Goal: Information Seeking & Learning: Learn about a topic

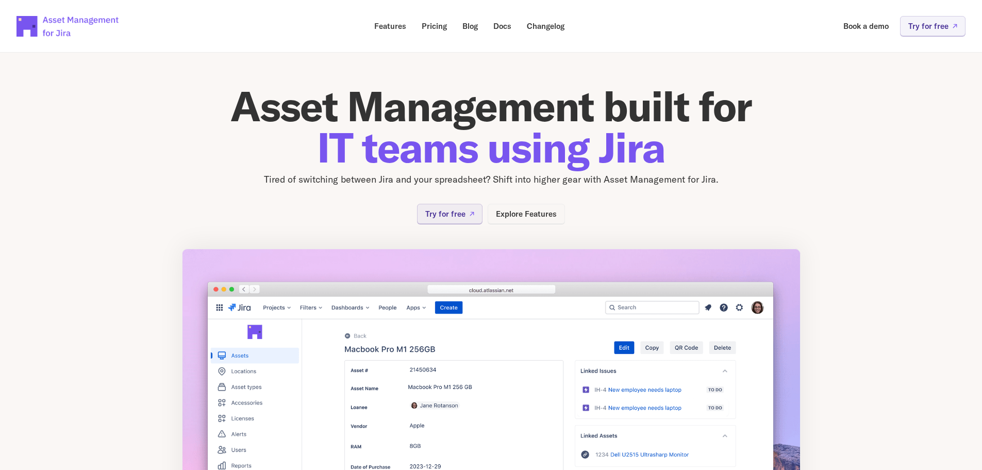
click at [536, 217] on p "Explore Features" at bounding box center [526, 214] width 61 height 8
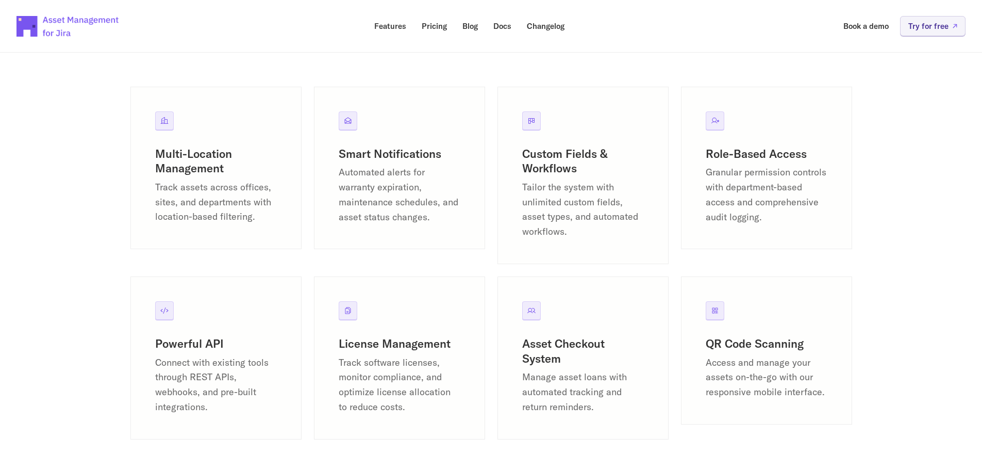
scroll to position [979, 0]
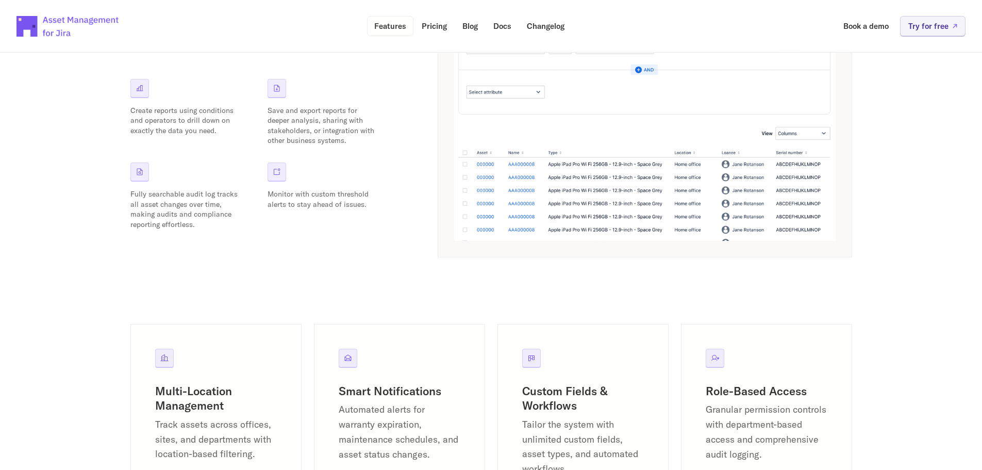
click at [396, 25] on p "Features" at bounding box center [390, 26] width 32 height 8
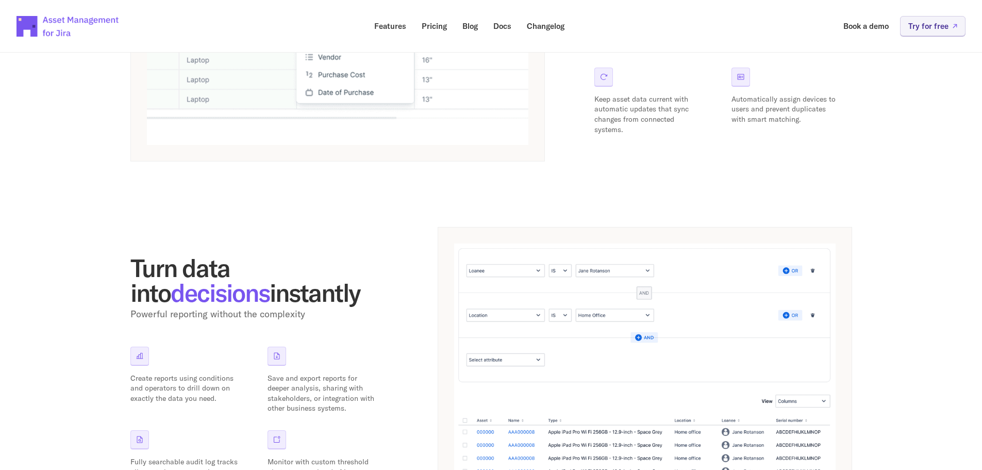
scroll to position [825, 0]
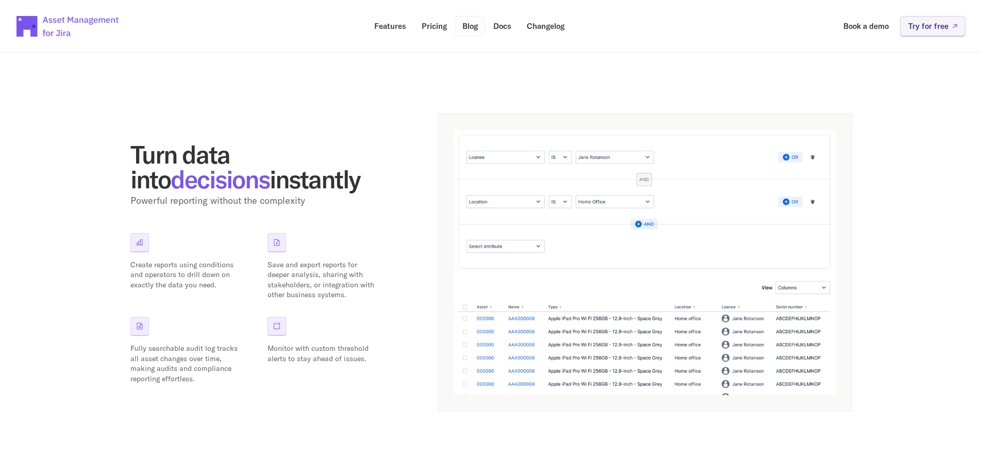
click at [479, 26] on link "Blog" at bounding box center [470, 26] width 30 height 20
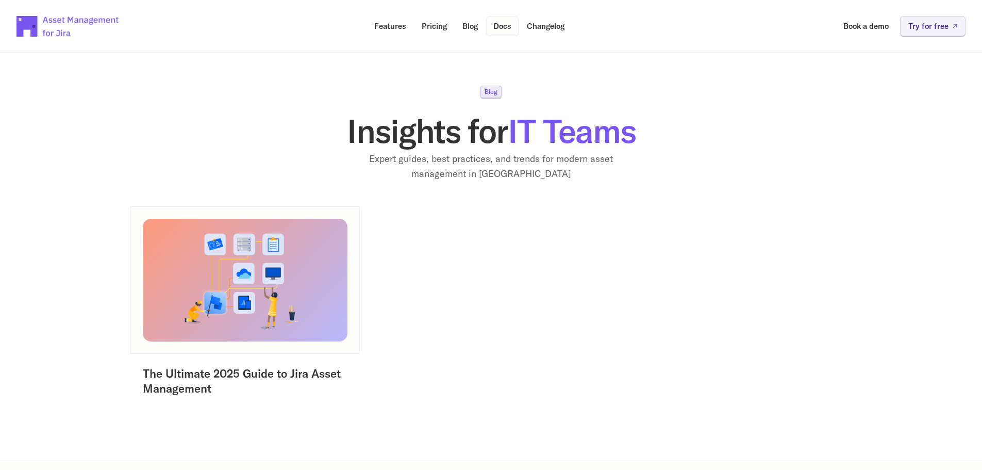
click at [512, 24] on link "Docs" at bounding box center [502, 26] width 32 height 20
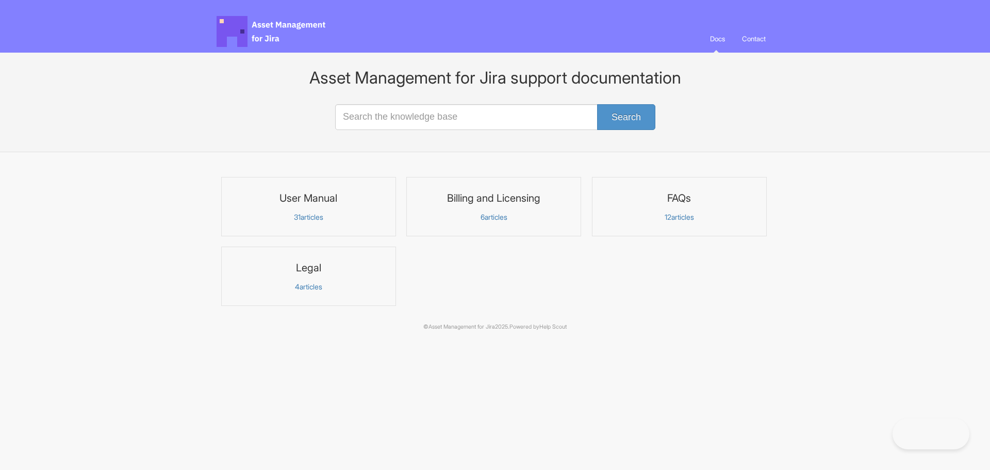
click at [683, 194] on h3 "FAQs" at bounding box center [679, 197] width 161 height 13
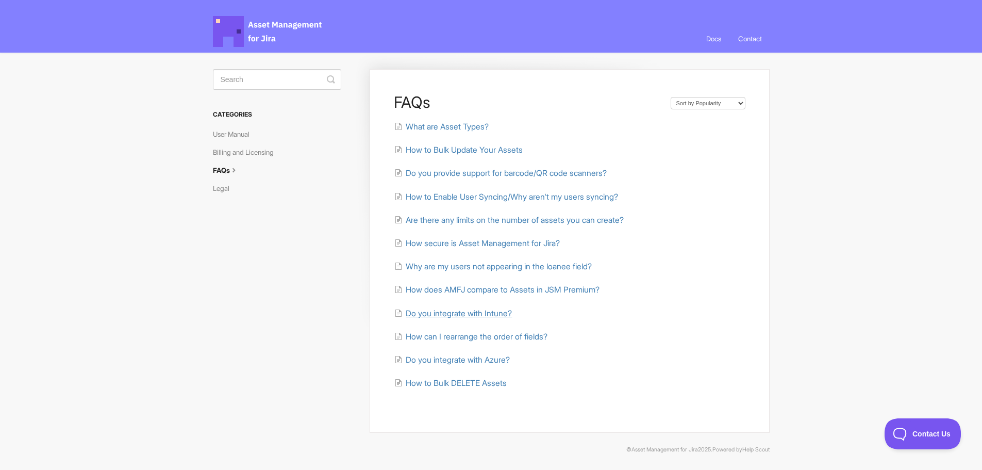
click at [472, 311] on span "Do you integrate with Intune?" at bounding box center [459, 313] width 106 height 10
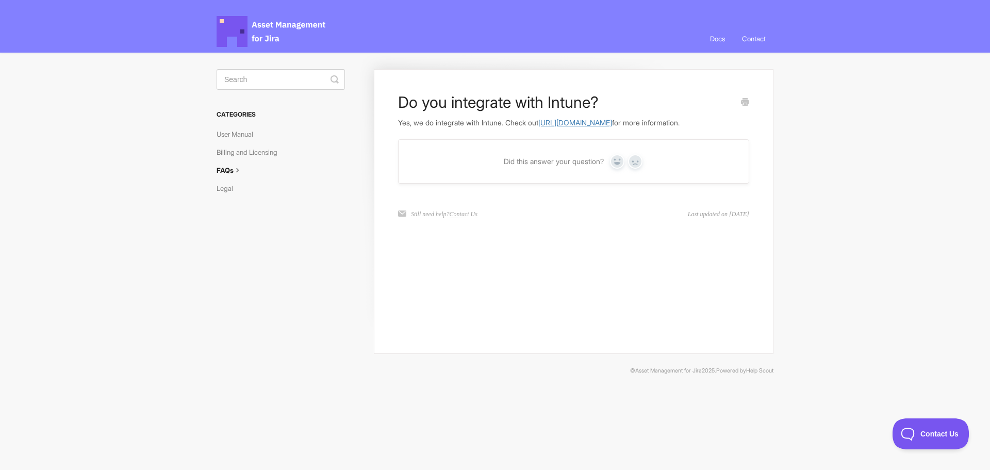
click at [559, 127] on link "https://docs.assetmanagementforjira.com/article/60-how-to-sync-devices-and-user…" at bounding box center [575, 122] width 74 height 9
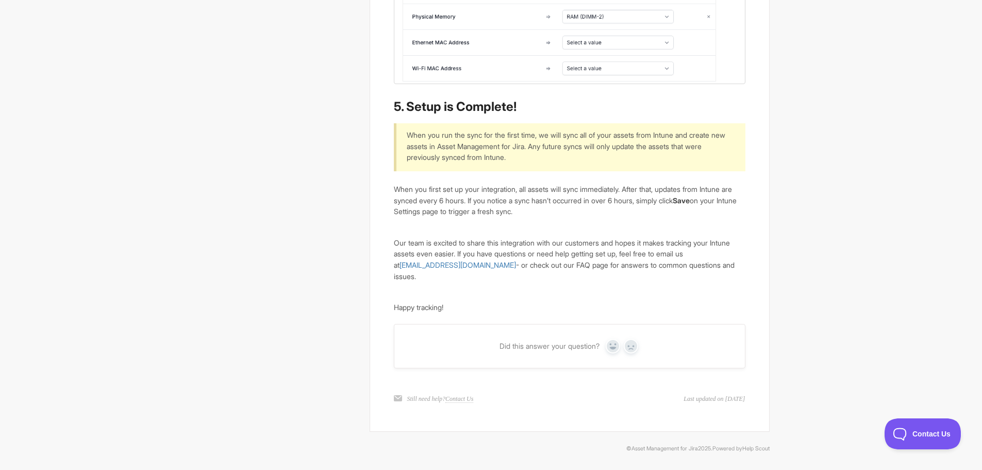
scroll to position [2501, 0]
